Goal: Task Accomplishment & Management: Complete application form

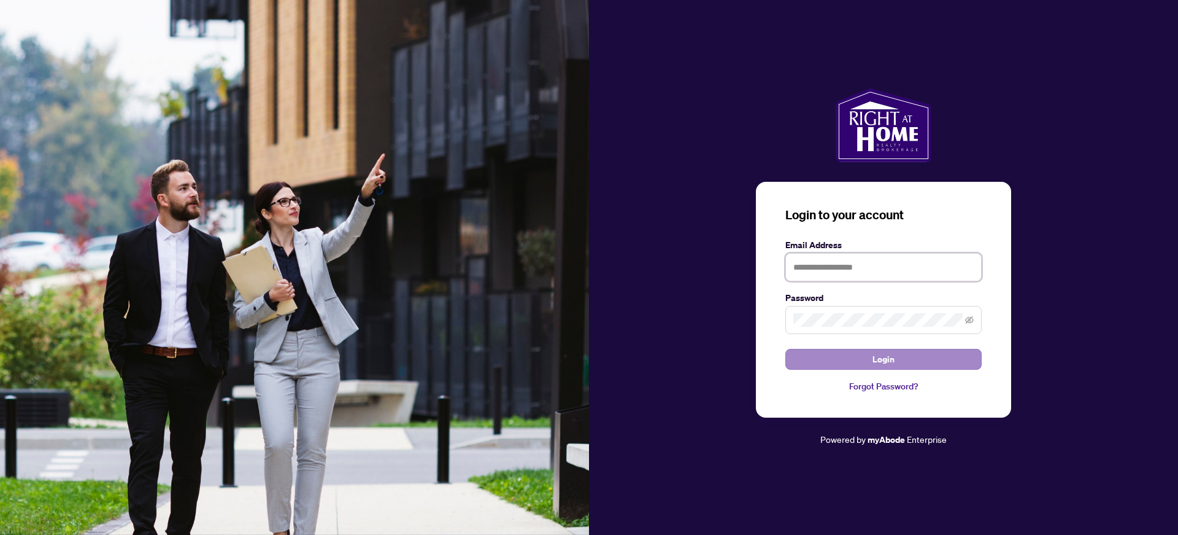
type input "**********"
click at [883, 361] on span "Login" at bounding box center [884, 359] width 22 height 20
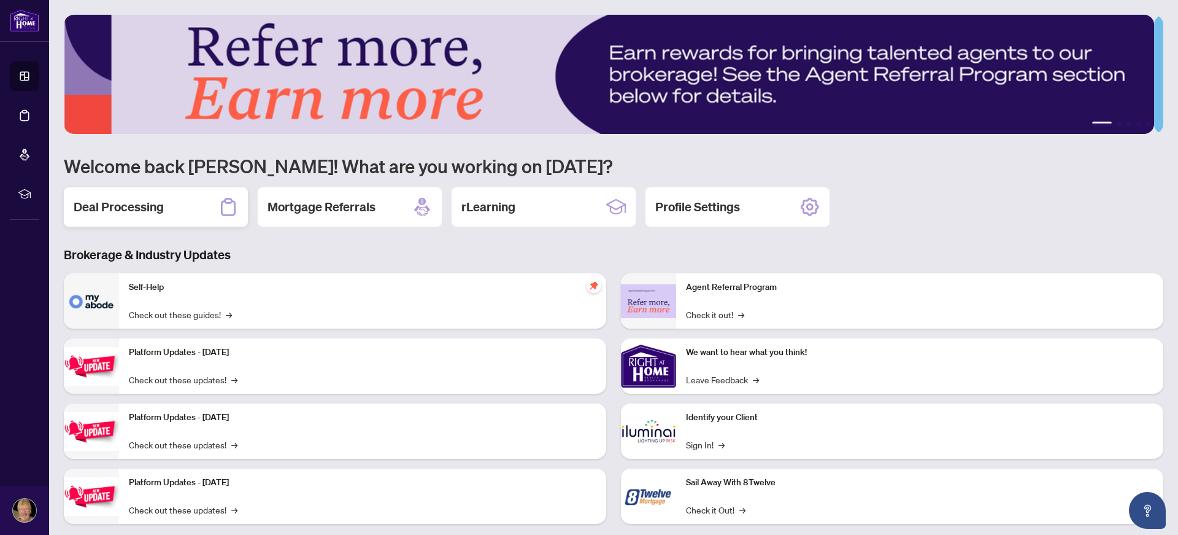
click at [145, 209] on h2 "Deal Processing" at bounding box center [119, 206] width 90 height 17
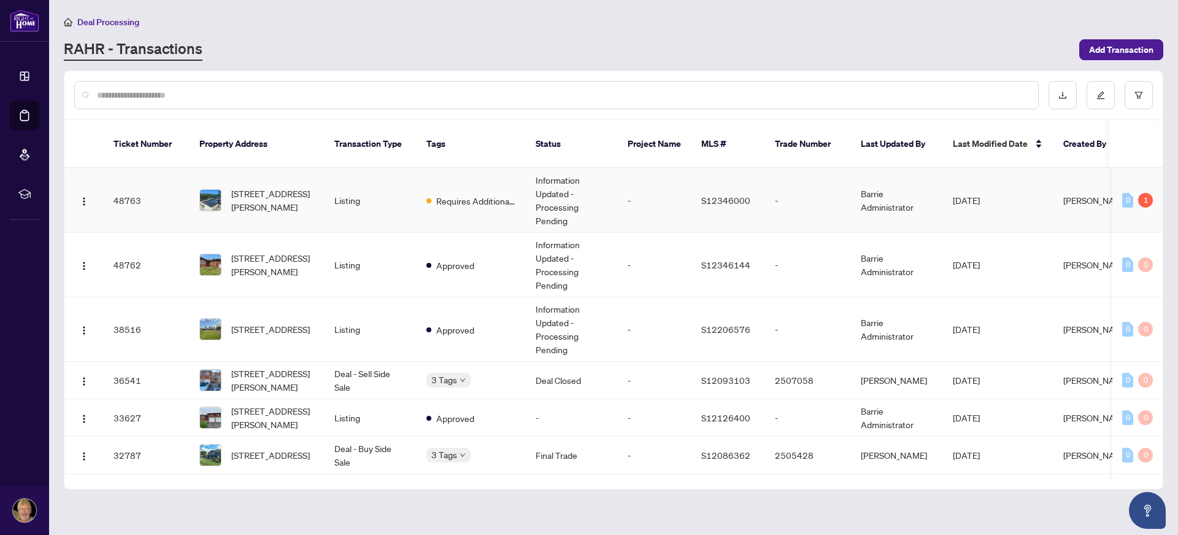
click at [626, 179] on td "-" at bounding box center [655, 200] width 74 height 64
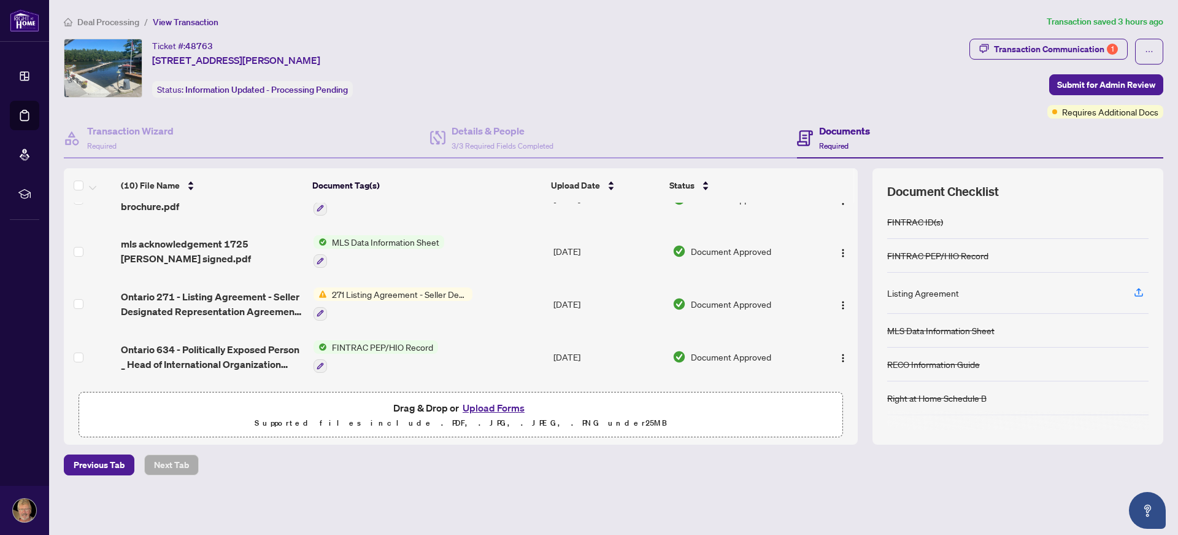
scroll to position [331, 0]
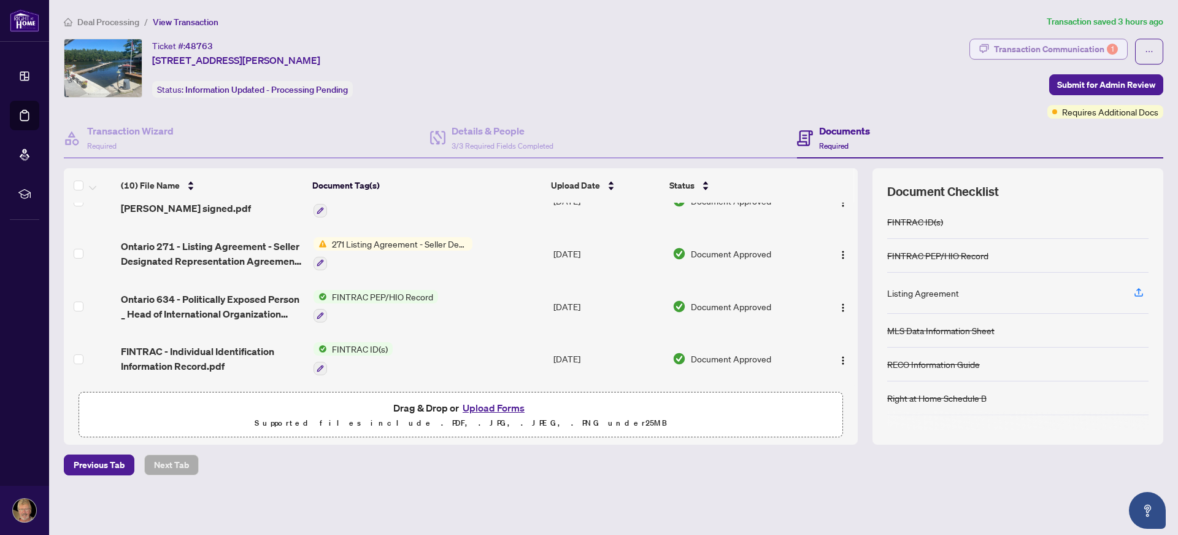
click at [1073, 44] on div "Transaction Communication 1" at bounding box center [1056, 49] width 124 height 20
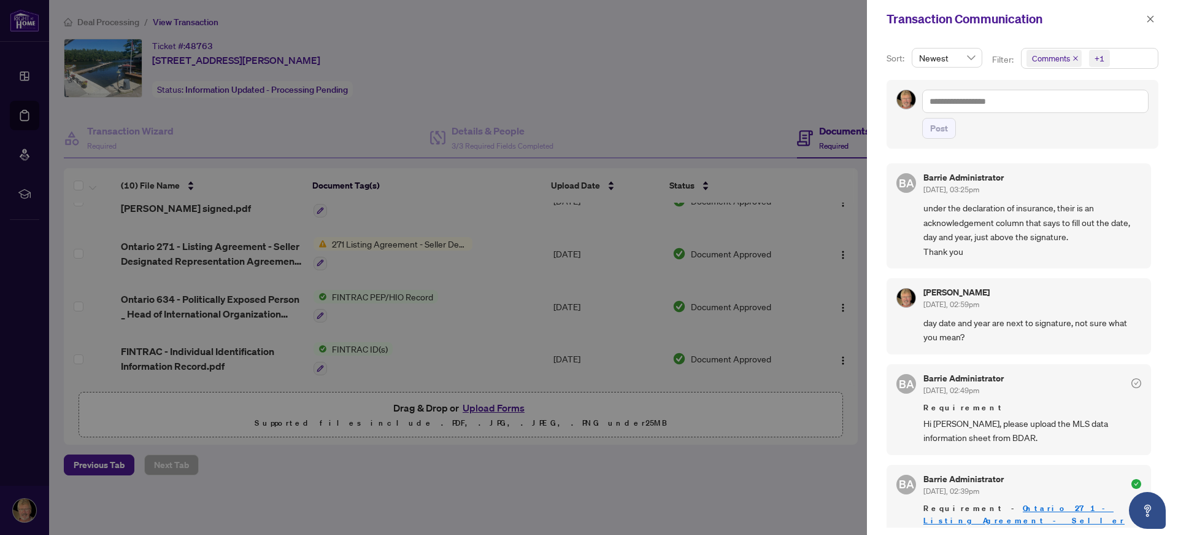
click at [800, 102] on div at bounding box center [589, 267] width 1178 height 535
click at [1149, 20] on icon "close" at bounding box center [1151, 19] width 9 height 9
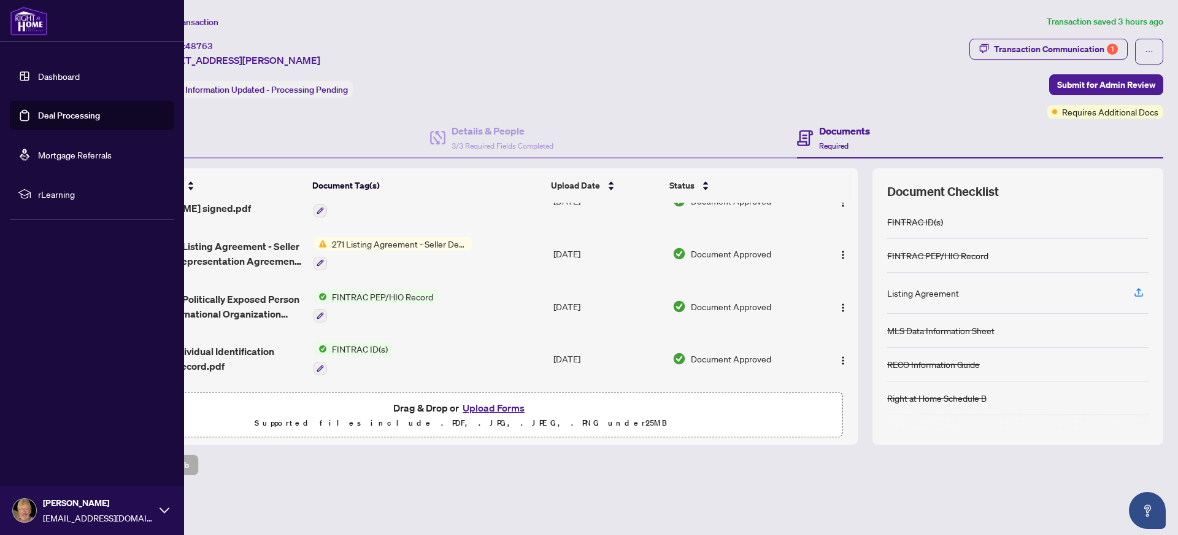
click at [41, 114] on link "Deal Processing" at bounding box center [69, 115] width 62 height 11
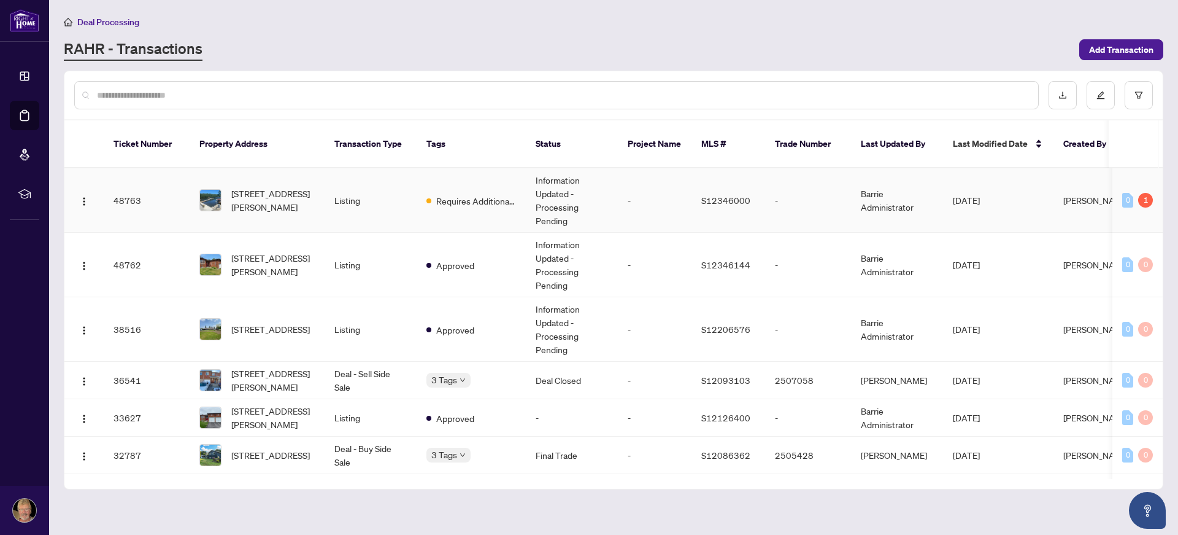
click at [396, 184] on td "Listing" at bounding box center [371, 200] width 92 height 64
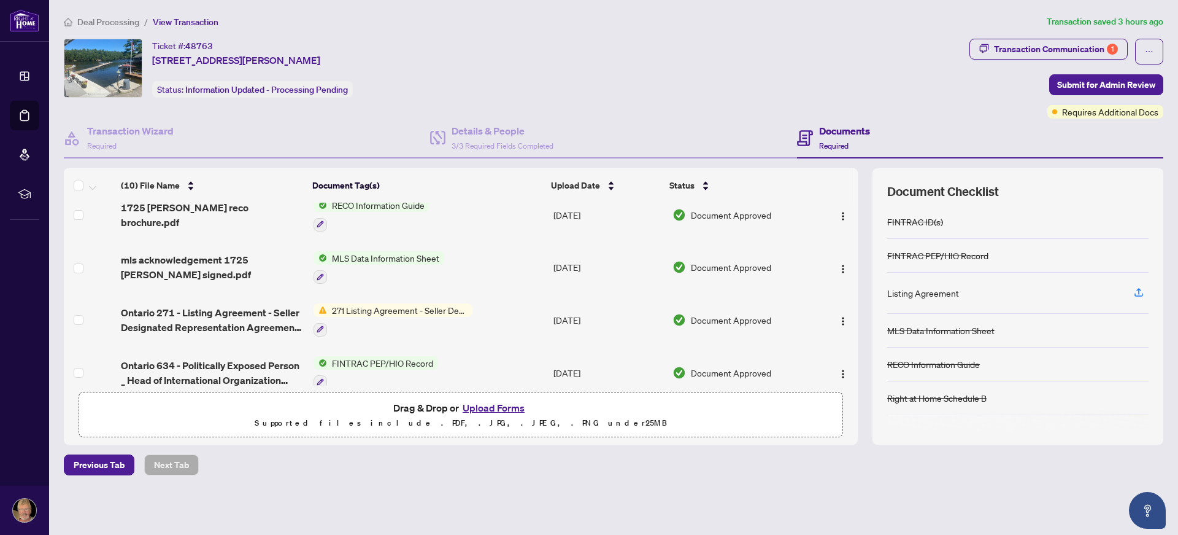
scroll to position [331, 0]
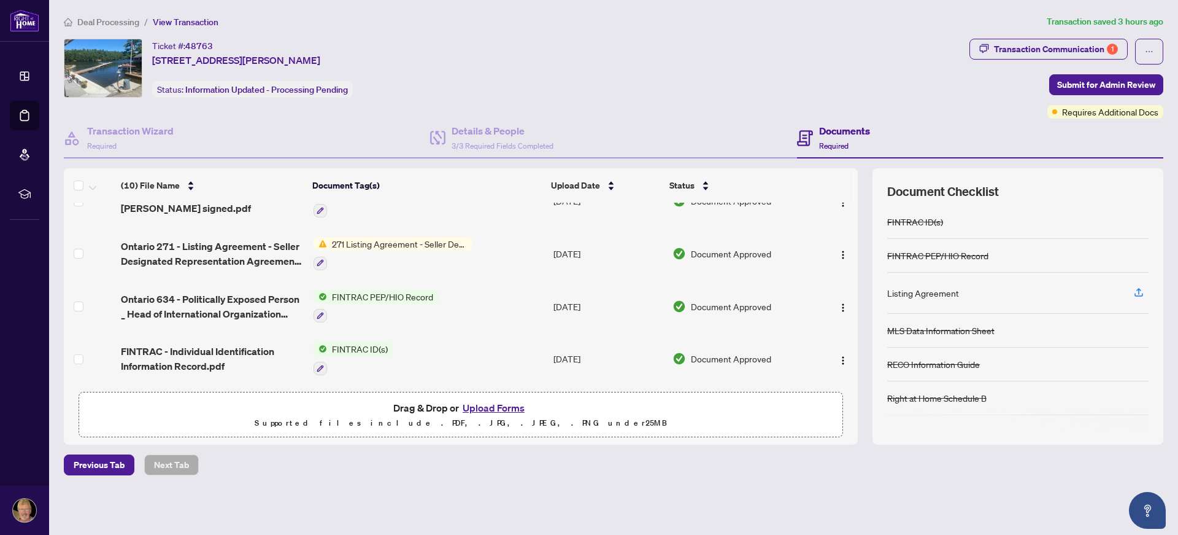
click at [392, 260] on div at bounding box center [393, 262] width 159 height 15
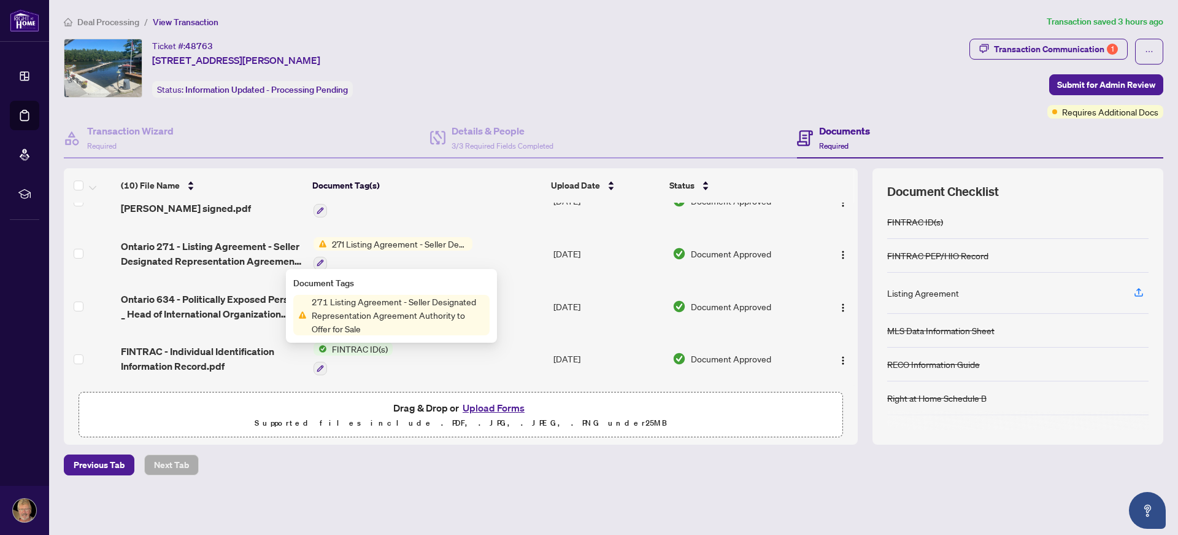
click at [406, 239] on span "271 Listing Agreement - Seller Designated Representation Agreement Authority to…" at bounding box center [399, 244] width 145 height 14
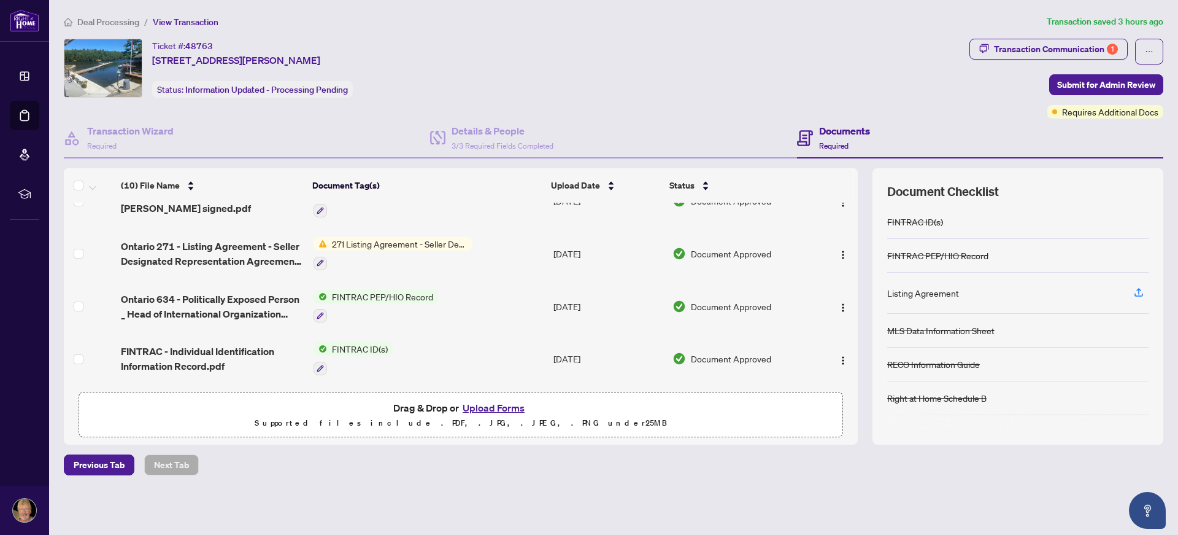
click at [363, 268] on td "271 Listing Agreement - Seller Designated Representation Agreement Authority to…" at bounding box center [429, 253] width 240 height 53
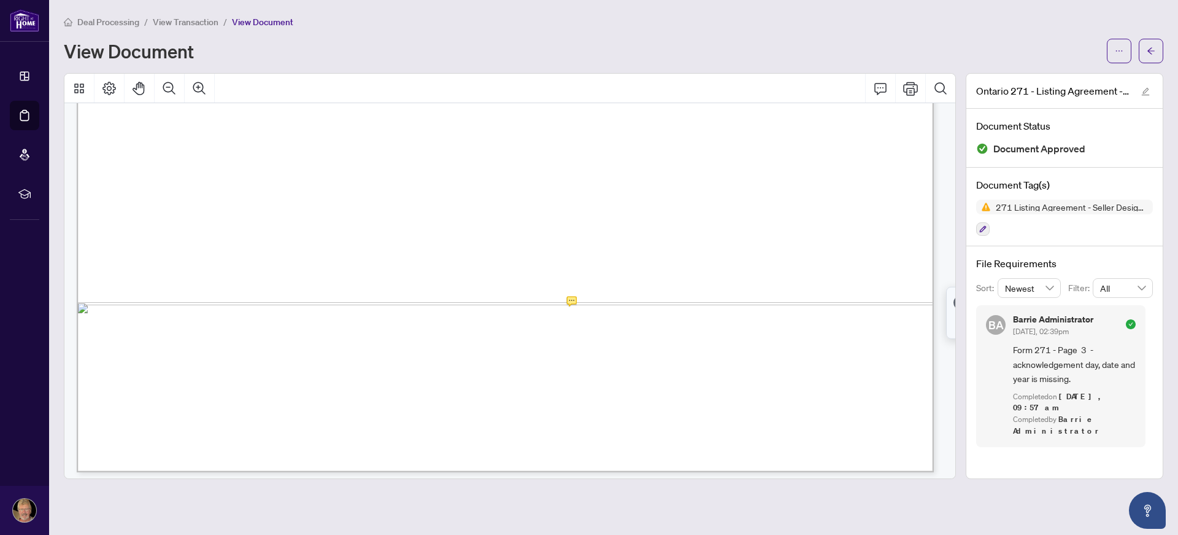
scroll to position [3028, 0]
click at [1148, 49] on icon "arrow-left" at bounding box center [1151, 51] width 9 height 9
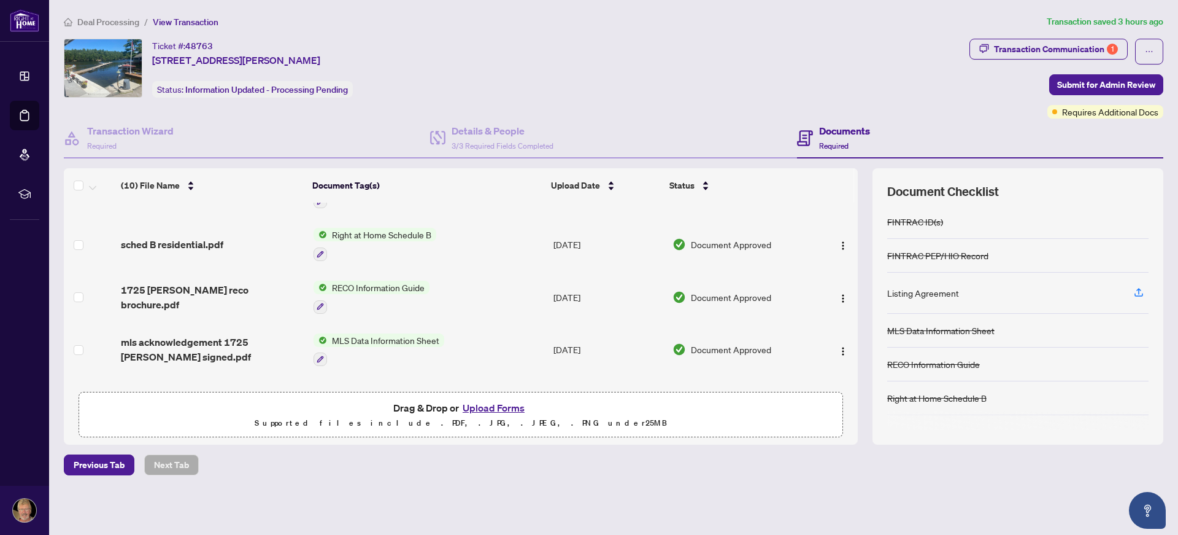
scroll to position [246, 0]
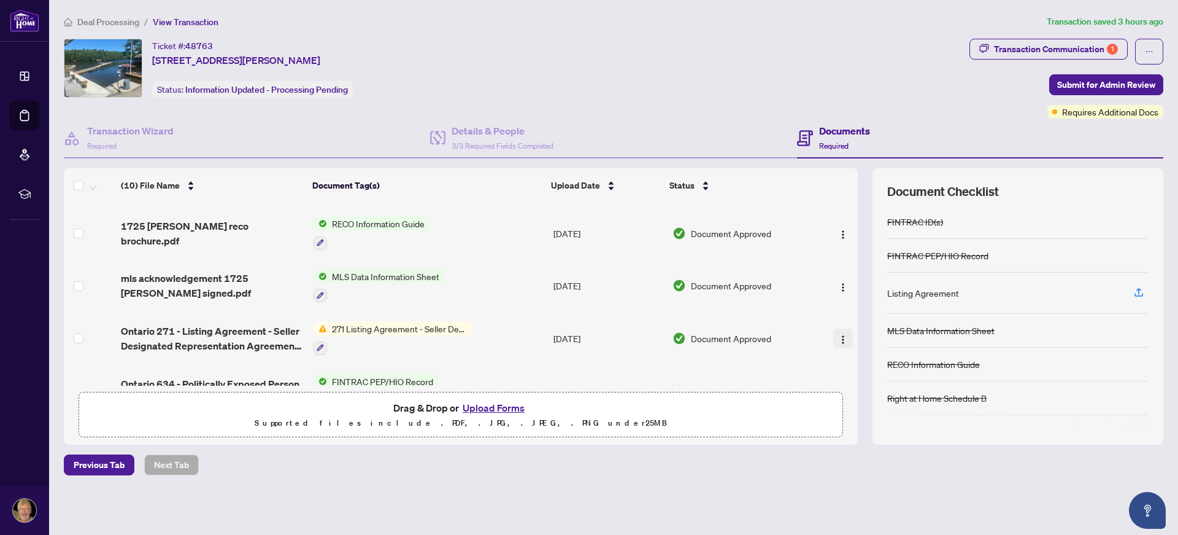
click at [838, 340] on img "button" at bounding box center [843, 340] width 10 height 10
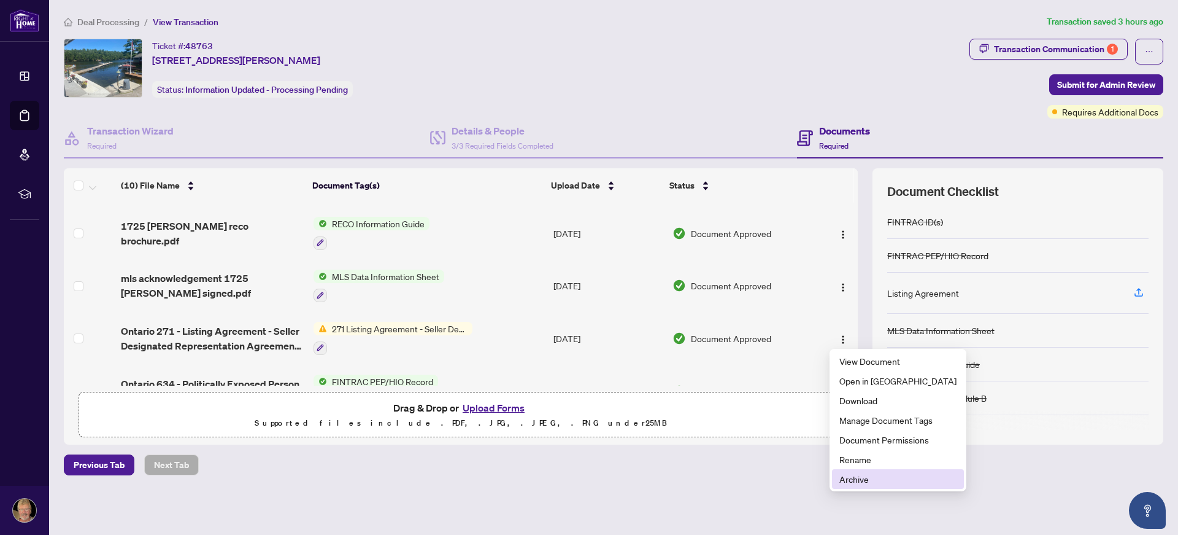
click at [859, 481] on span "Archive" at bounding box center [898, 479] width 117 height 14
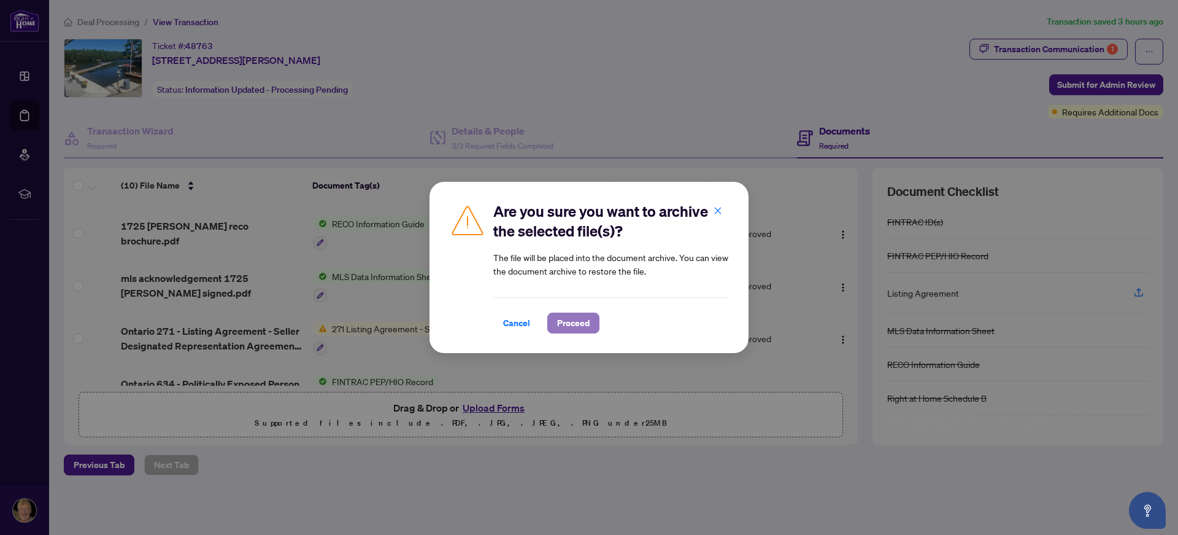
click at [574, 324] on span "Proceed" at bounding box center [573, 323] width 33 height 20
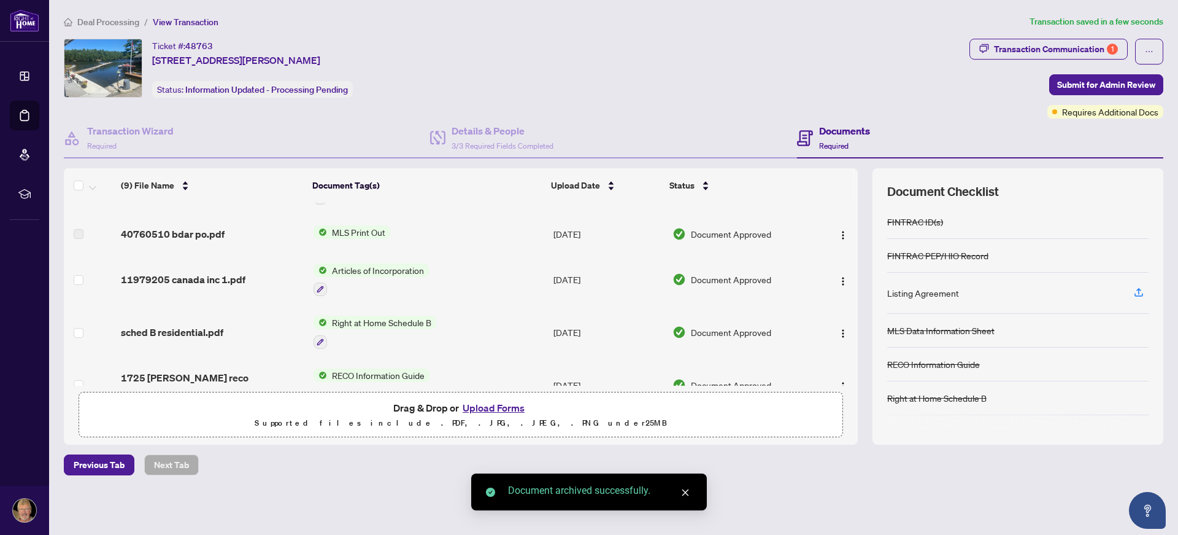
scroll to position [0, 0]
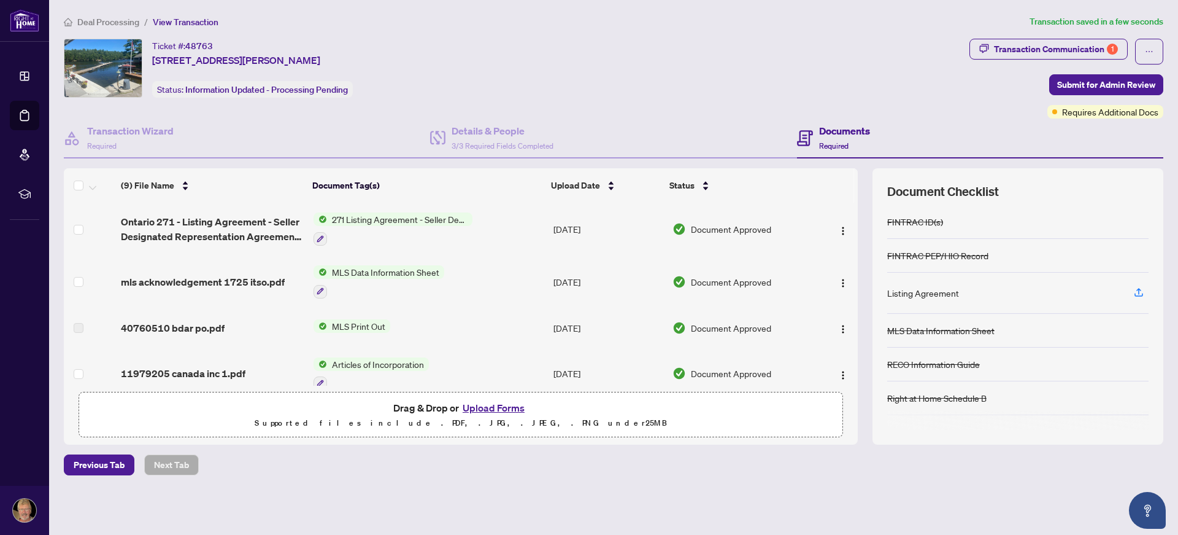
click at [482, 233] on td "271 Listing Agreement - Seller Designated Representation Agreement Authority to…" at bounding box center [429, 229] width 240 height 53
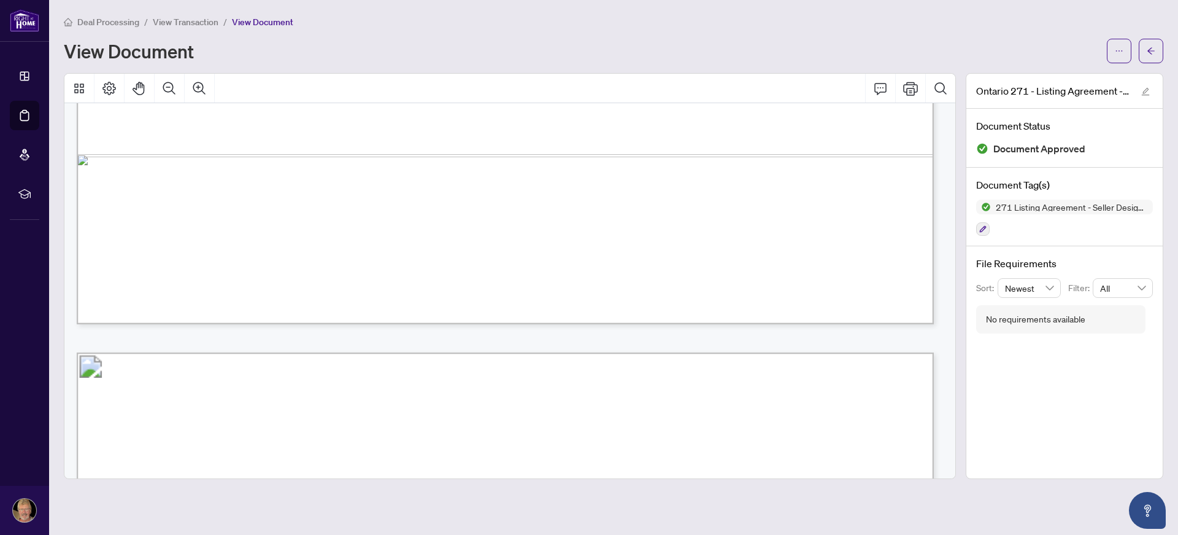
scroll to position [3192, 0]
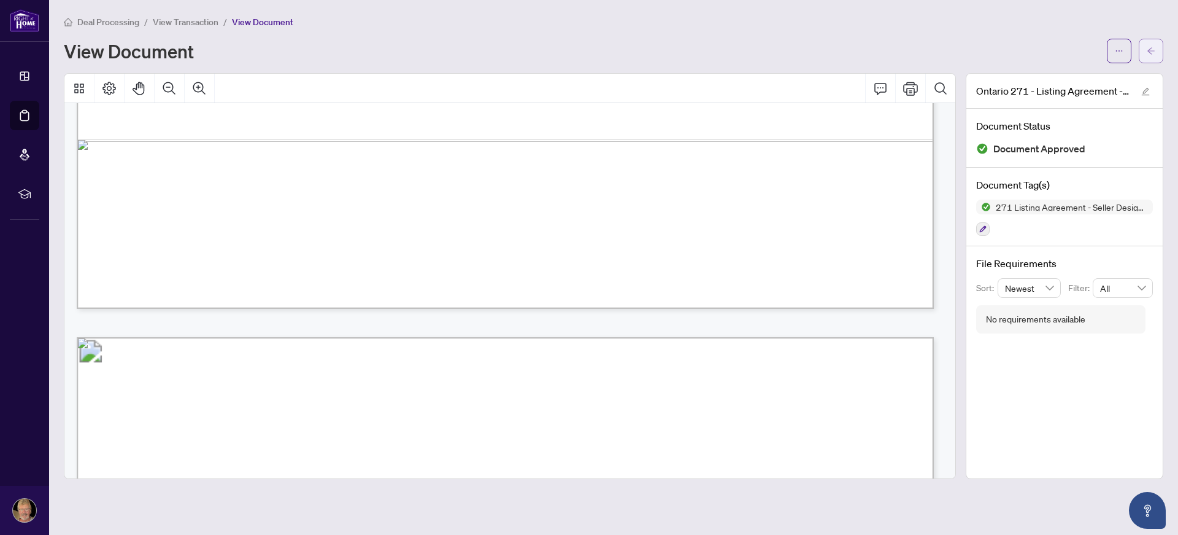
click at [1152, 47] on icon "arrow-left" at bounding box center [1151, 51] width 9 height 9
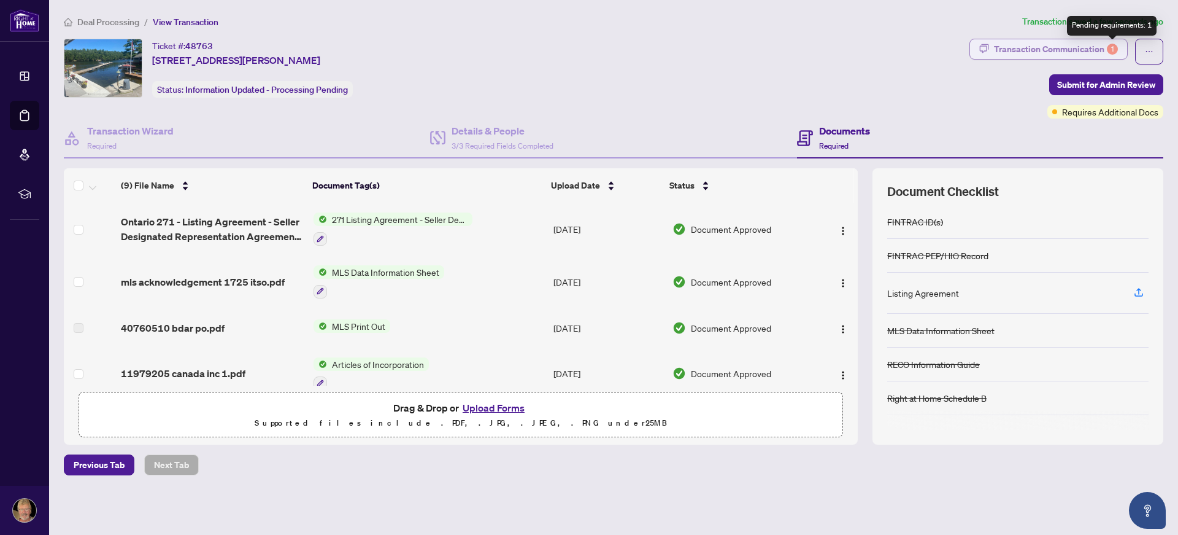
click at [1113, 48] on div "1" at bounding box center [1112, 49] width 11 height 11
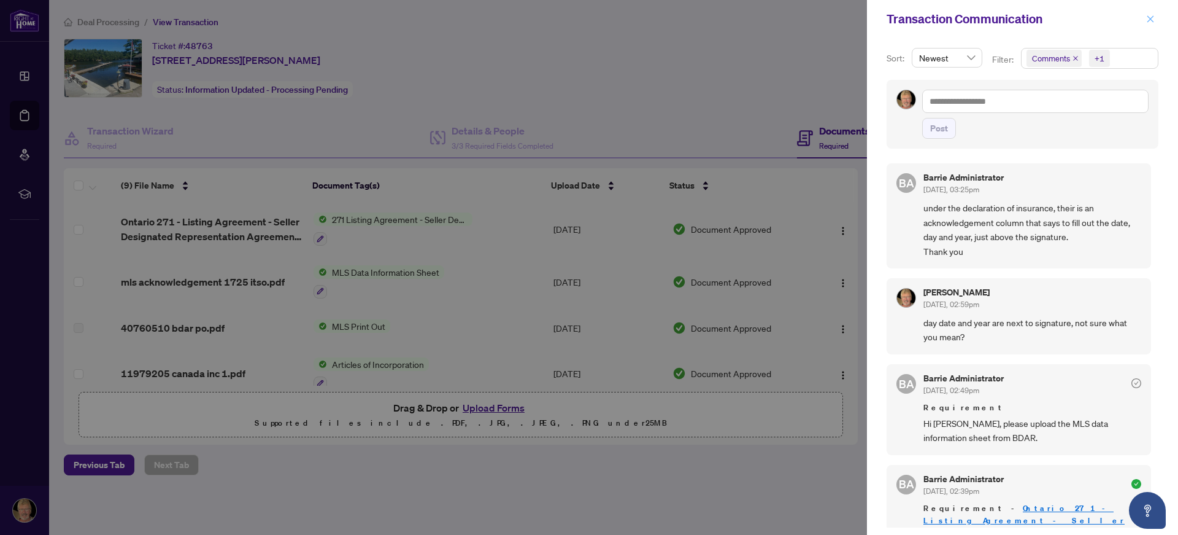
click at [1151, 20] on icon "close" at bounding box center [1151, 18] width 7 height 7
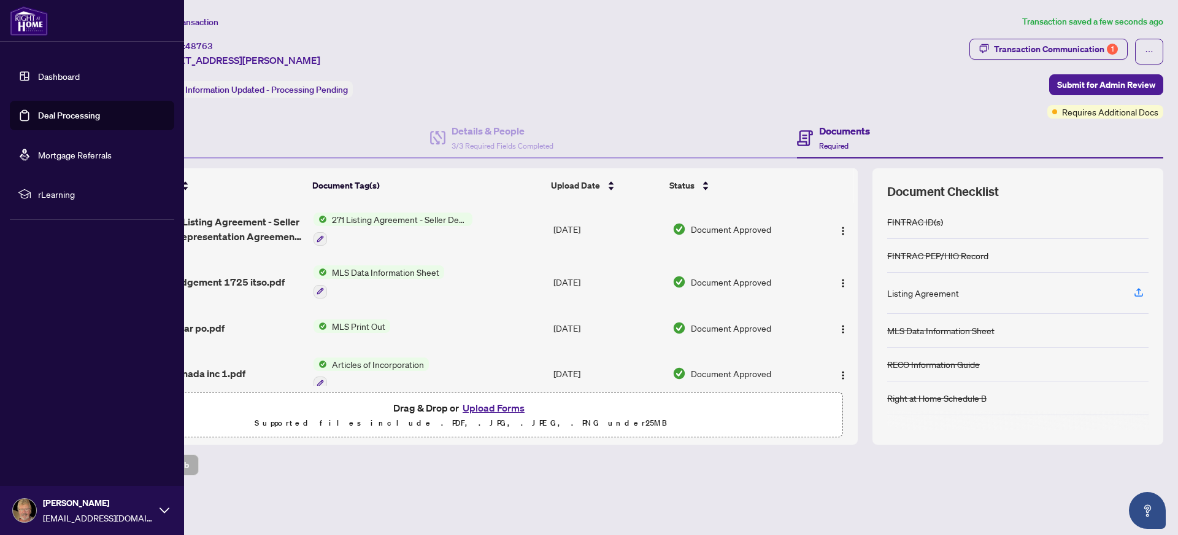
click at [57, 115] on link "Deal Processing" at bounding box center [69, 115] width 62 height 11
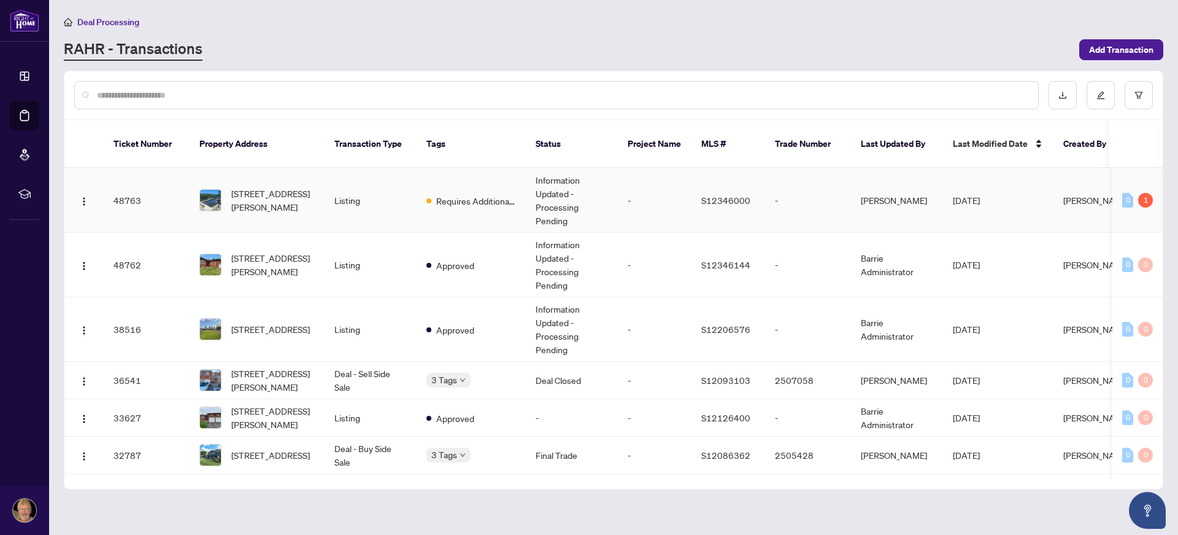
click at [519, 187] on td "Requires Additional Docs" at bounding box center [471, 200] width 109 height 64
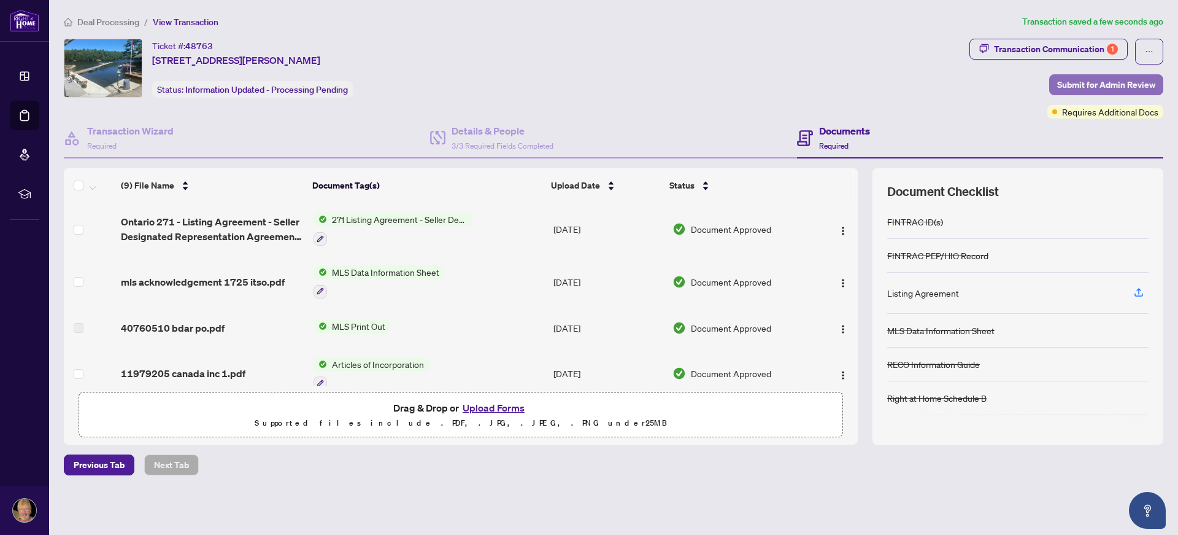
click at [1106, 78] on span "Submit for Admin Review" at bounding box center [1107, 85] width 98 height 20
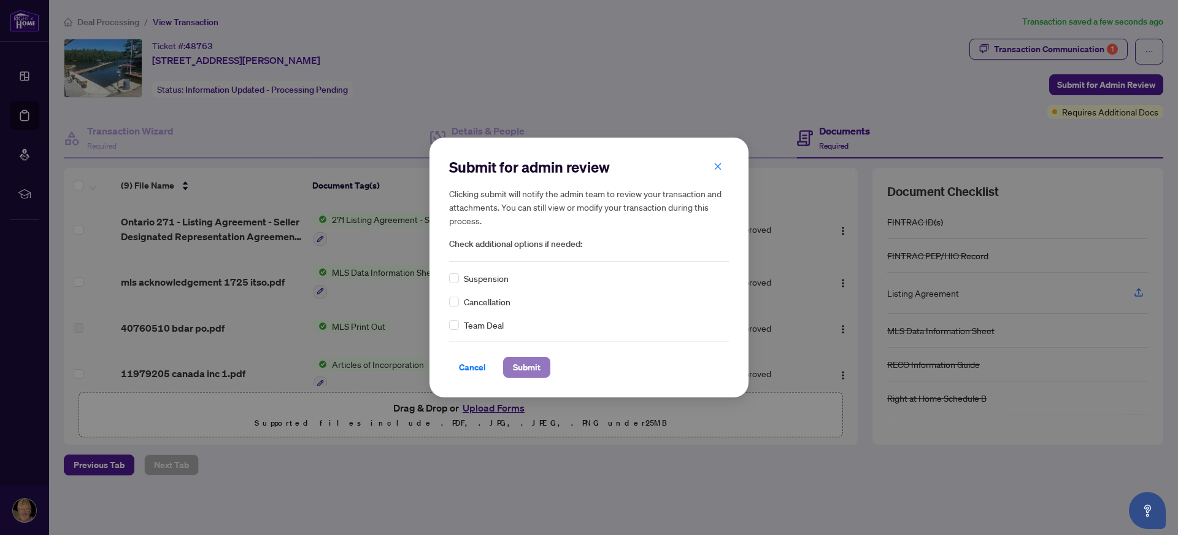
click at [533, 371] on span "Submit" at bounding box center [527, 367] width 28 height 20
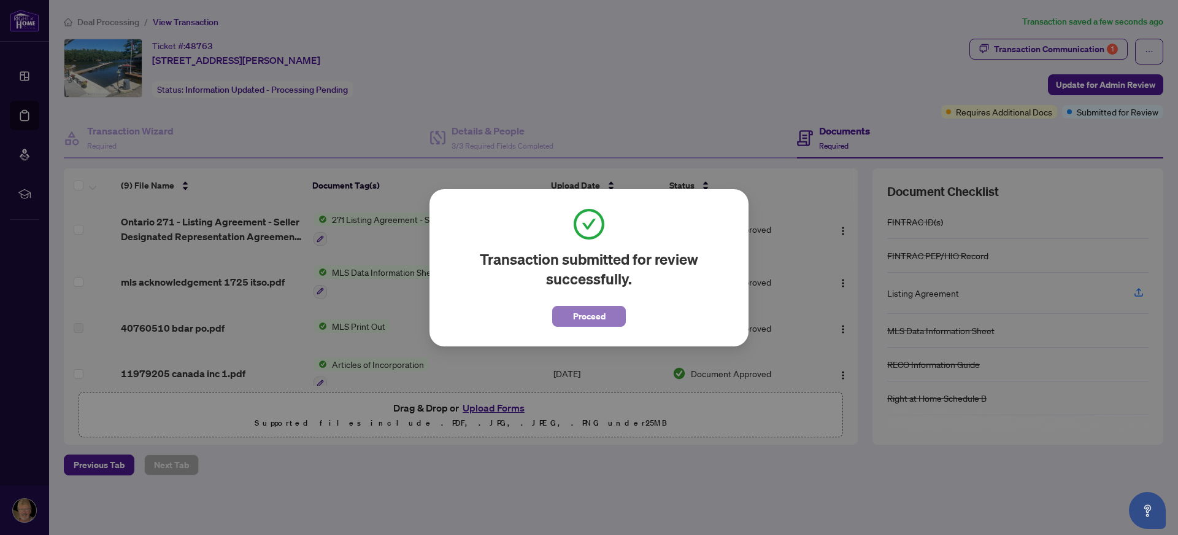
click at [571, 311] on button "Proceed" at bounding box center [589, 316] width 74 height 21
